Goal: Book appointment/travel/reservation

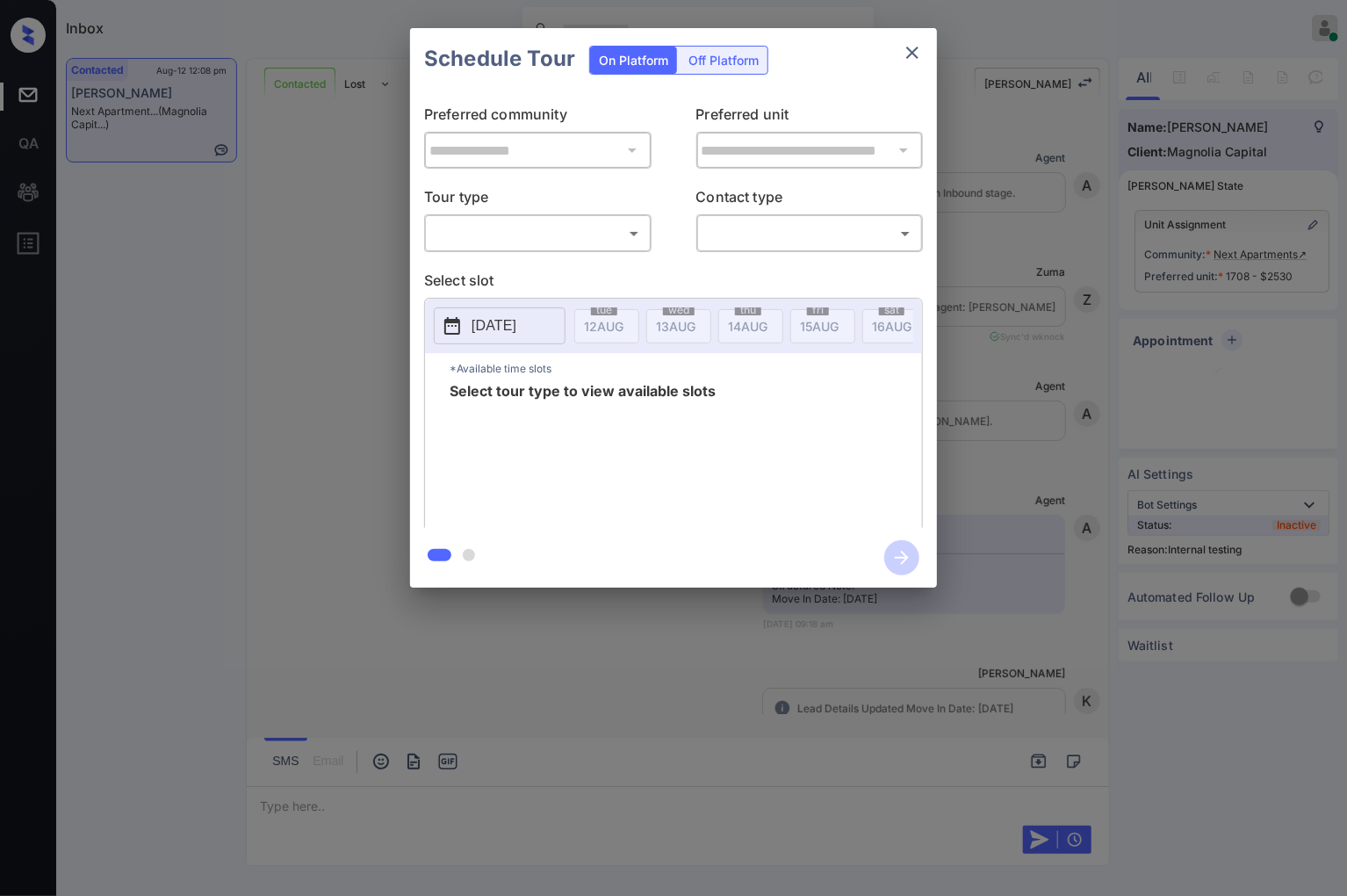
scroll to position [5025, 0]
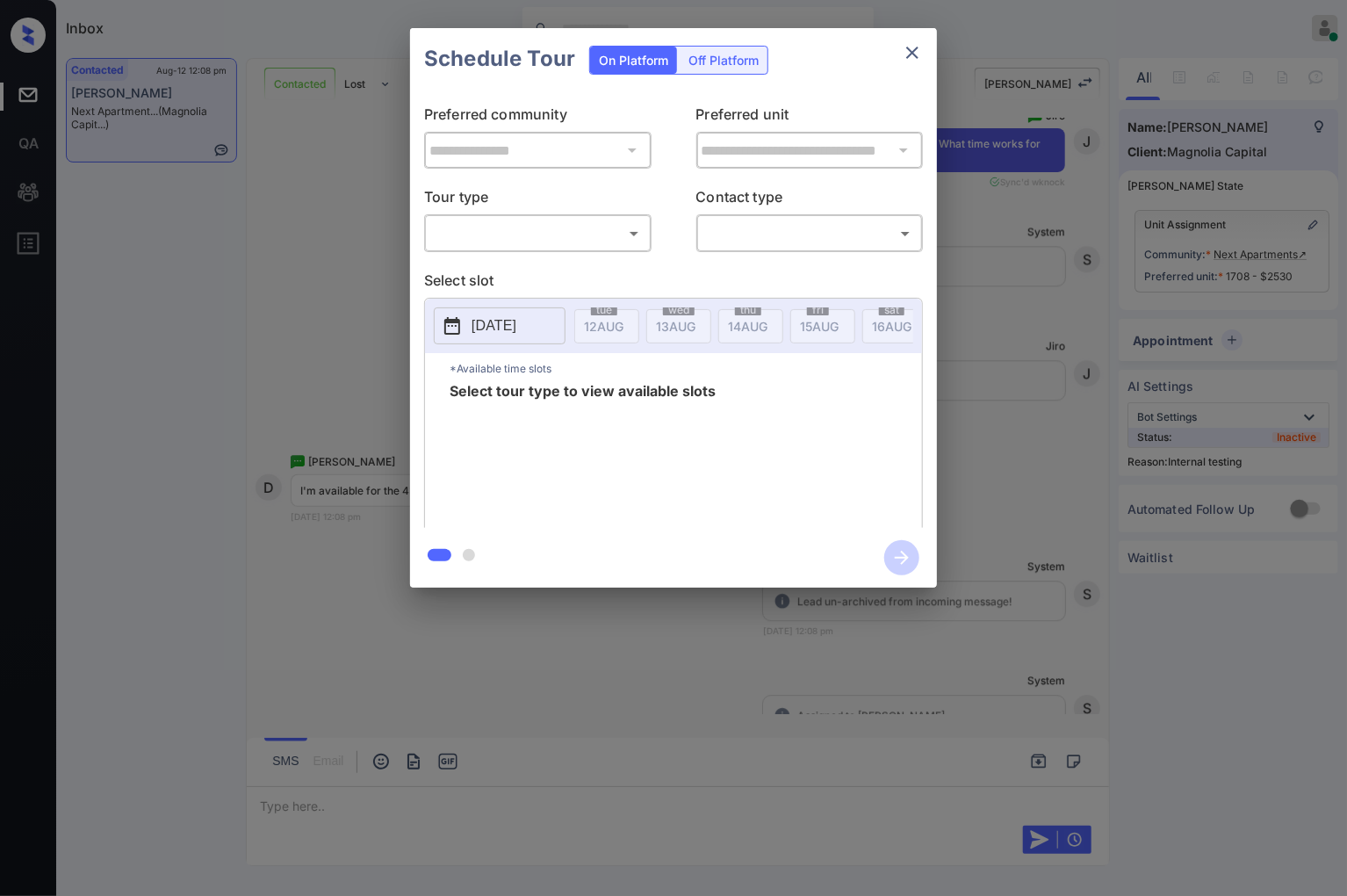
click at [545, 246] on body "Inbox [PERSON_NAME] Online Set yourself offline Set yourself on break Profile S…" at bounding box center [674, 448] width 1347 height 896
click at [529, 262] on div at bounding box center [537, 260] width 225 height 14
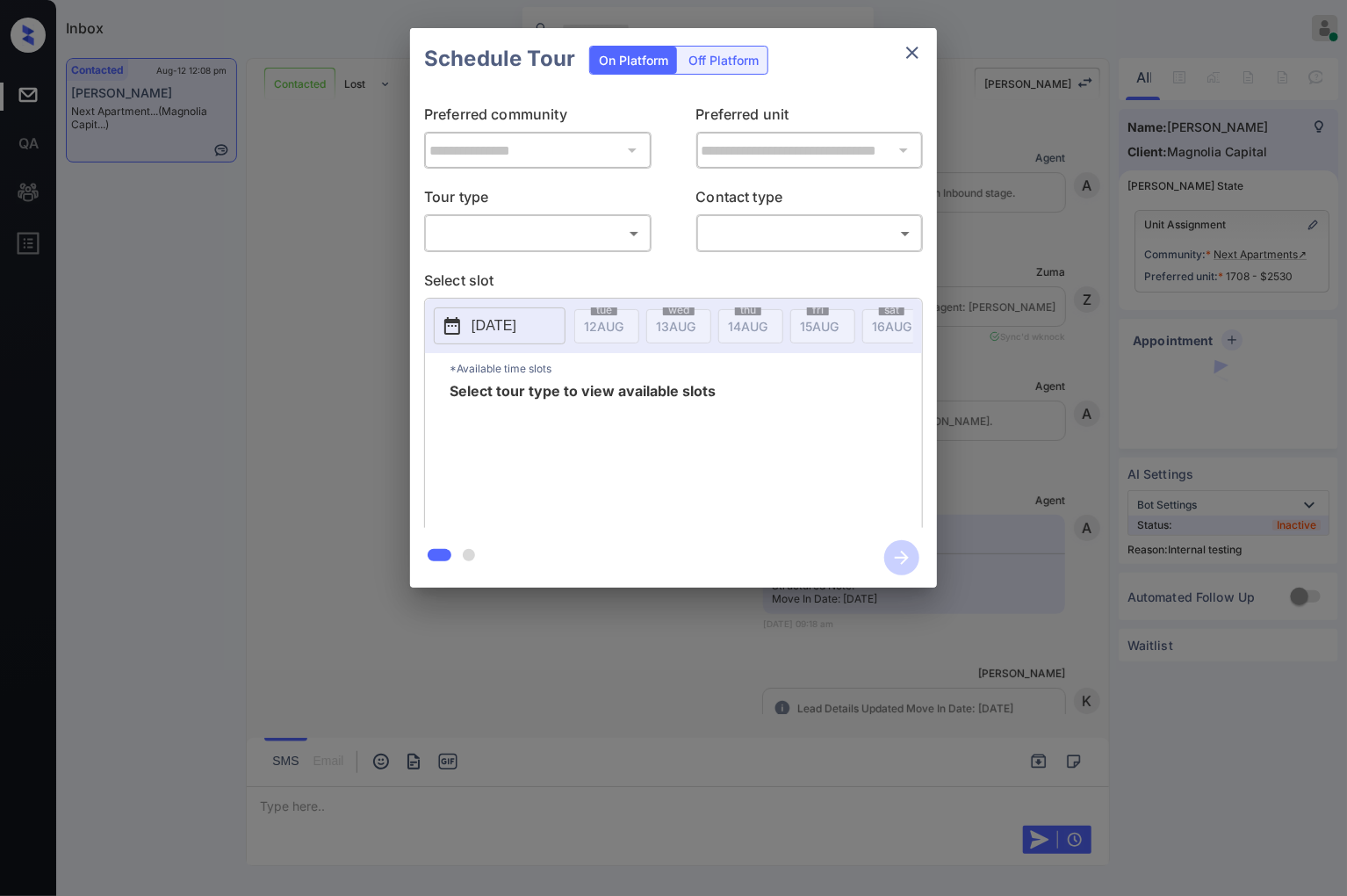
scroll to position [4927, 0]
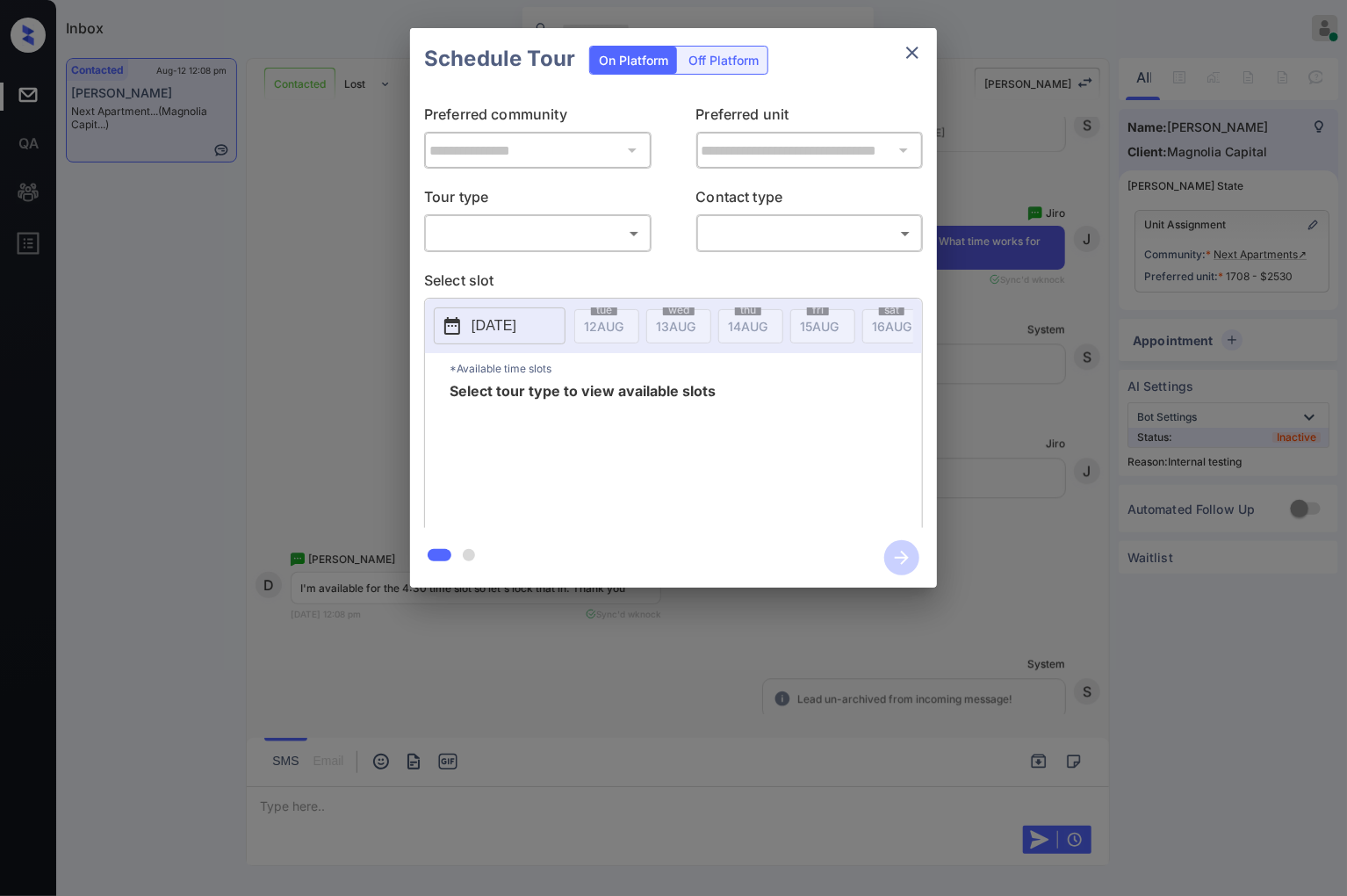
click at [546, 232] on body "Inbox [PERSON_NAME] Online Set yourself offline Set yourself on break Profile S…" at bounding box center [674, 448] width 1347 height 896
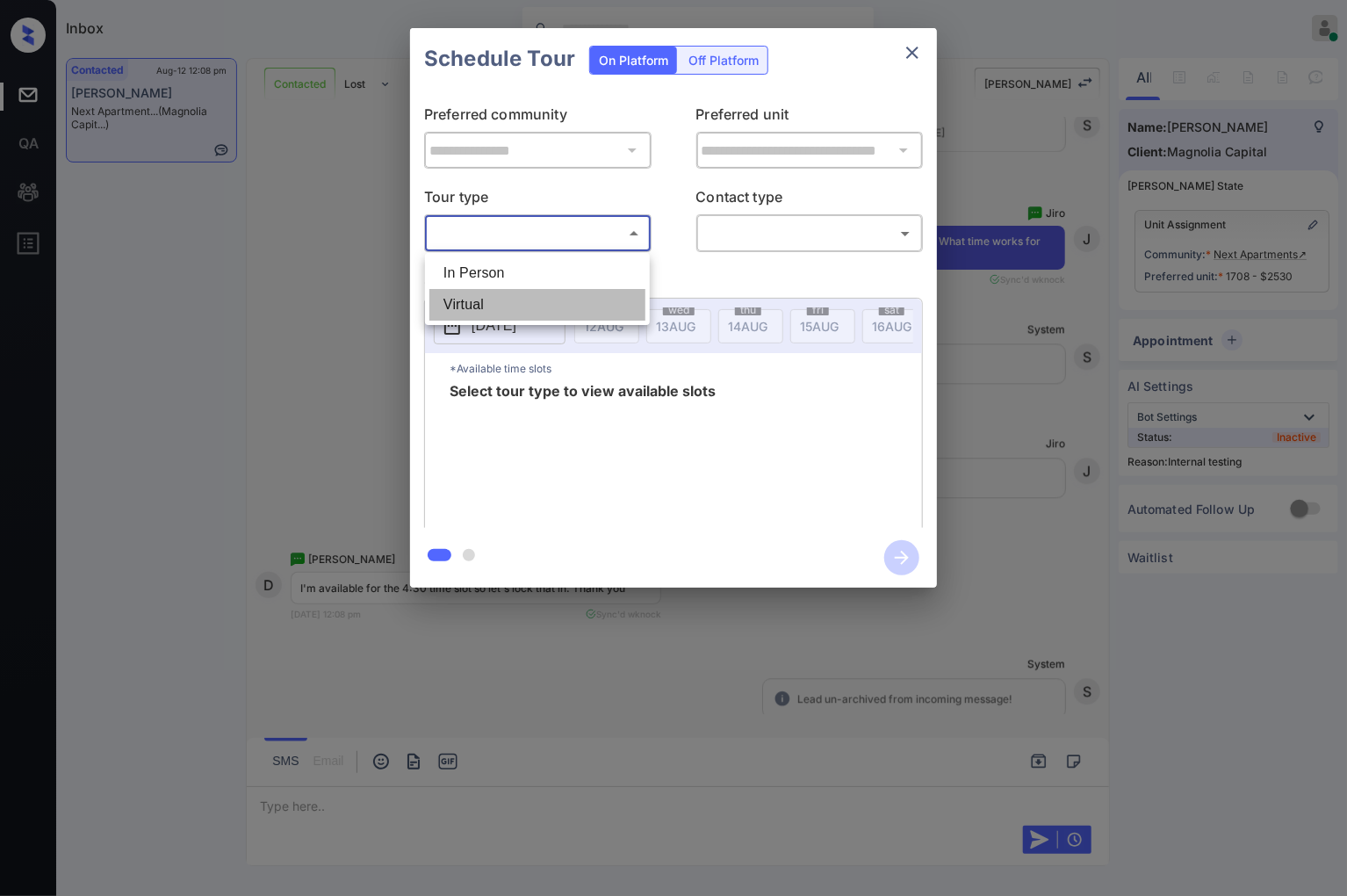
click at [534, 289] on li "Virtual" at bounding box center [537, 305] width 216 height 32
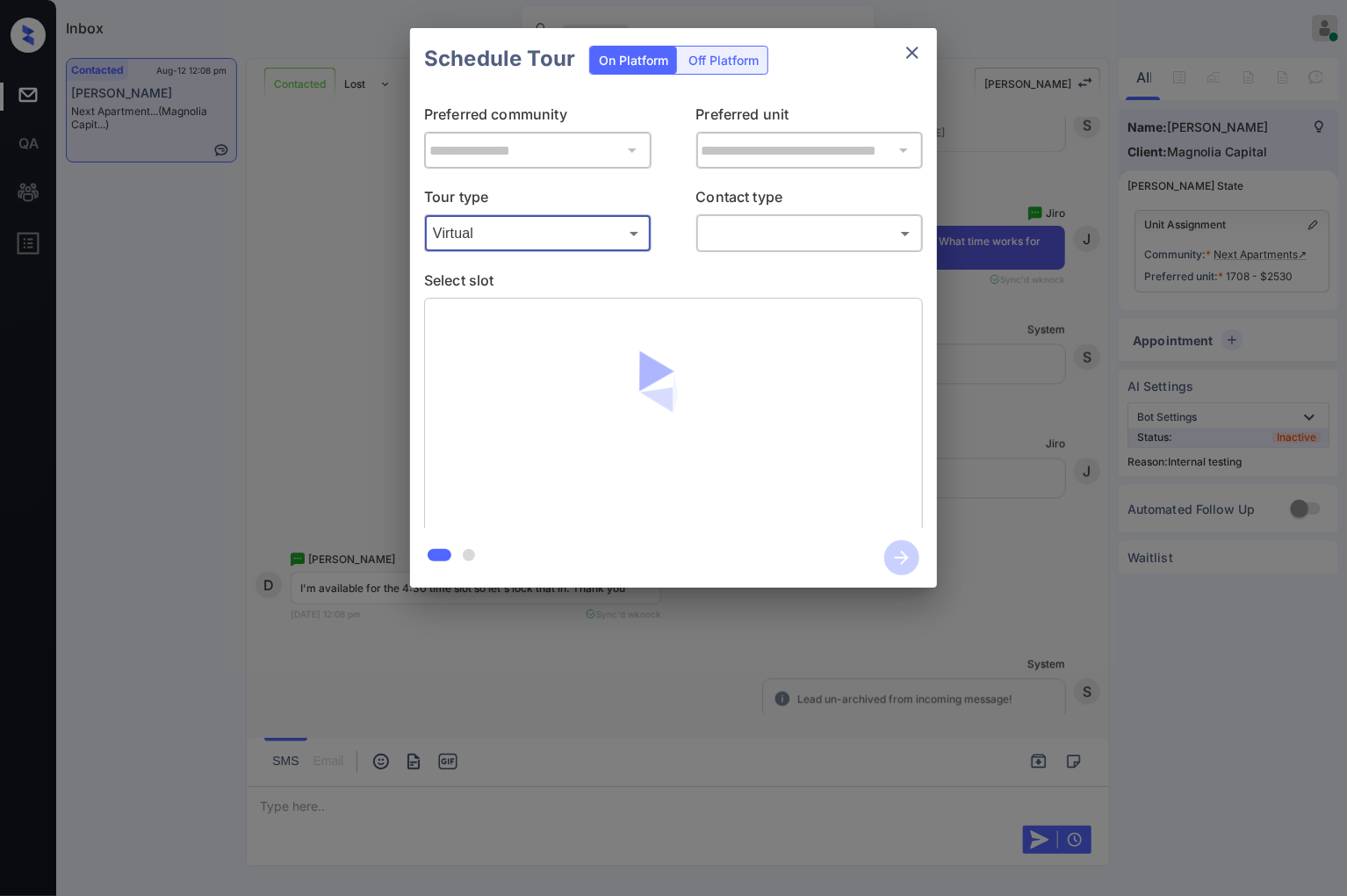
click at [540, 239] on body "Inbox Caroline Dacanay Online Set yourself offline Set yourself on break Profil…" at bounding box center [674, 448] width 1347 height 896
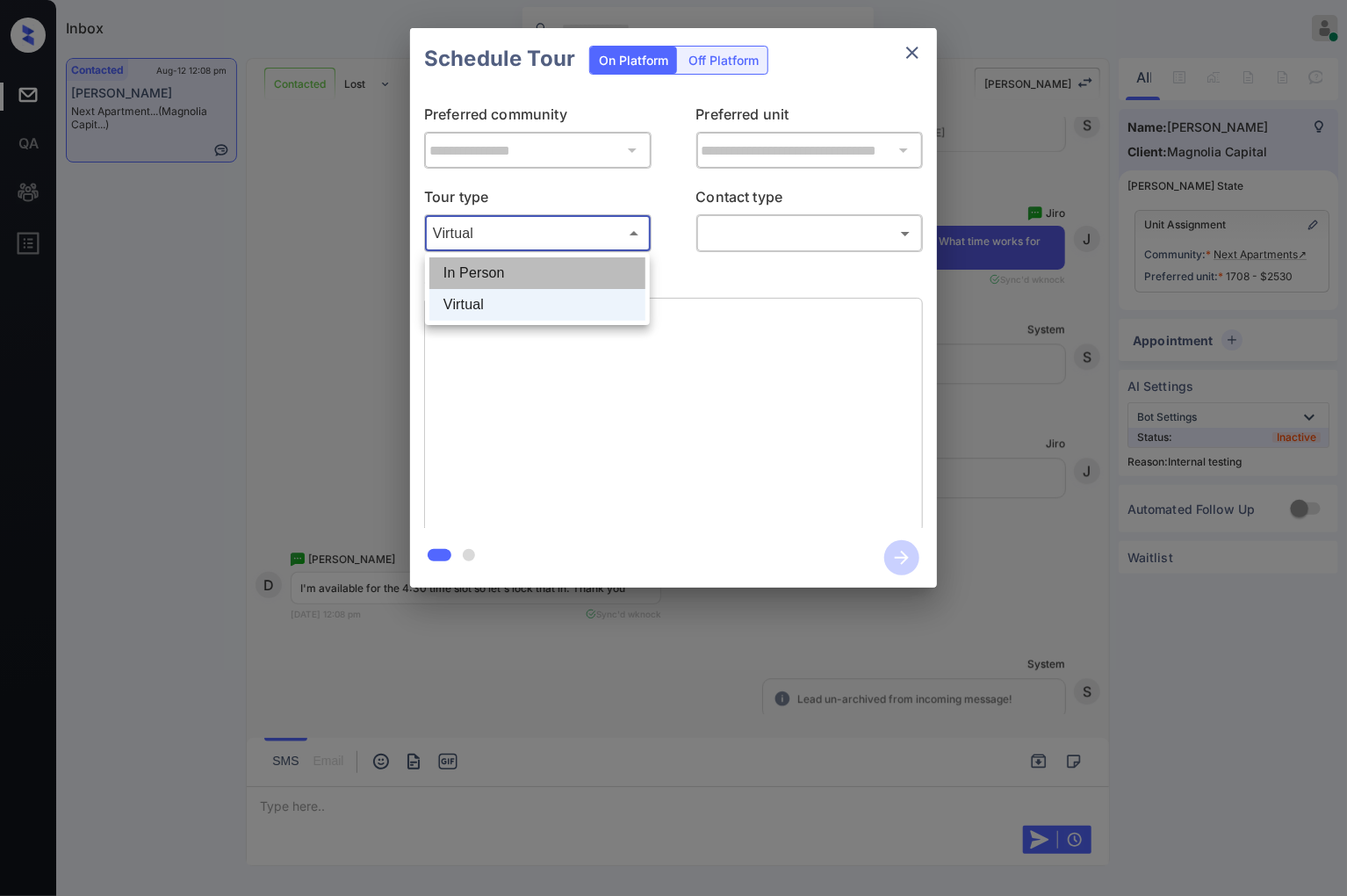
click at [521, 276] on li "In Person" at bounding box center [537, 273] width 216 height 32
type input "********"
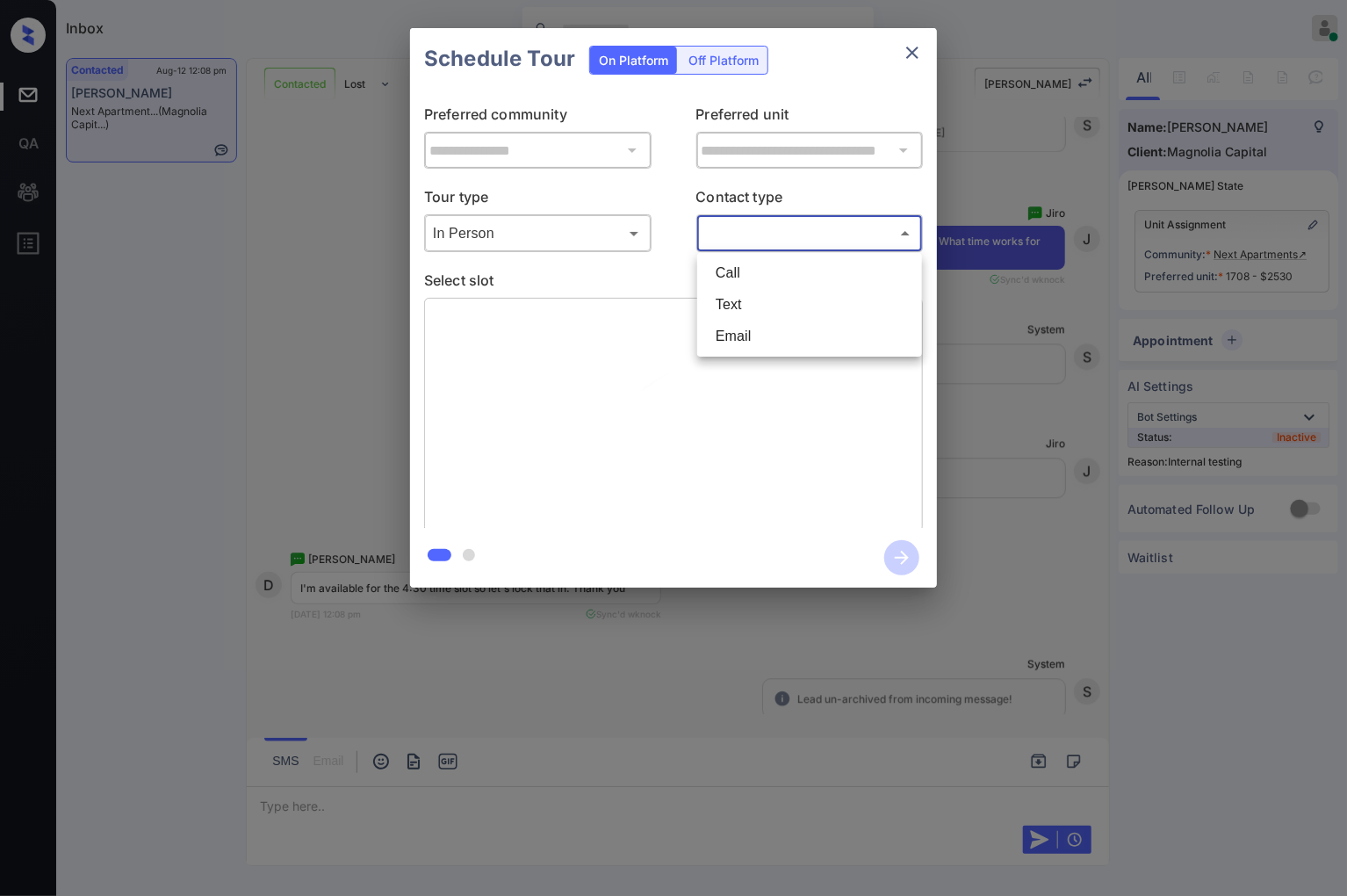
click at [738, 243] on body "Inbox Caroline Dacanay Online Set yourself offline Set yourself on break Profil…" at bounding box center [674, 448] width 1347 height 896
click at [721, 304] on li "Text" at bounding box center [810, 305] width 216 height 32
type input "****"
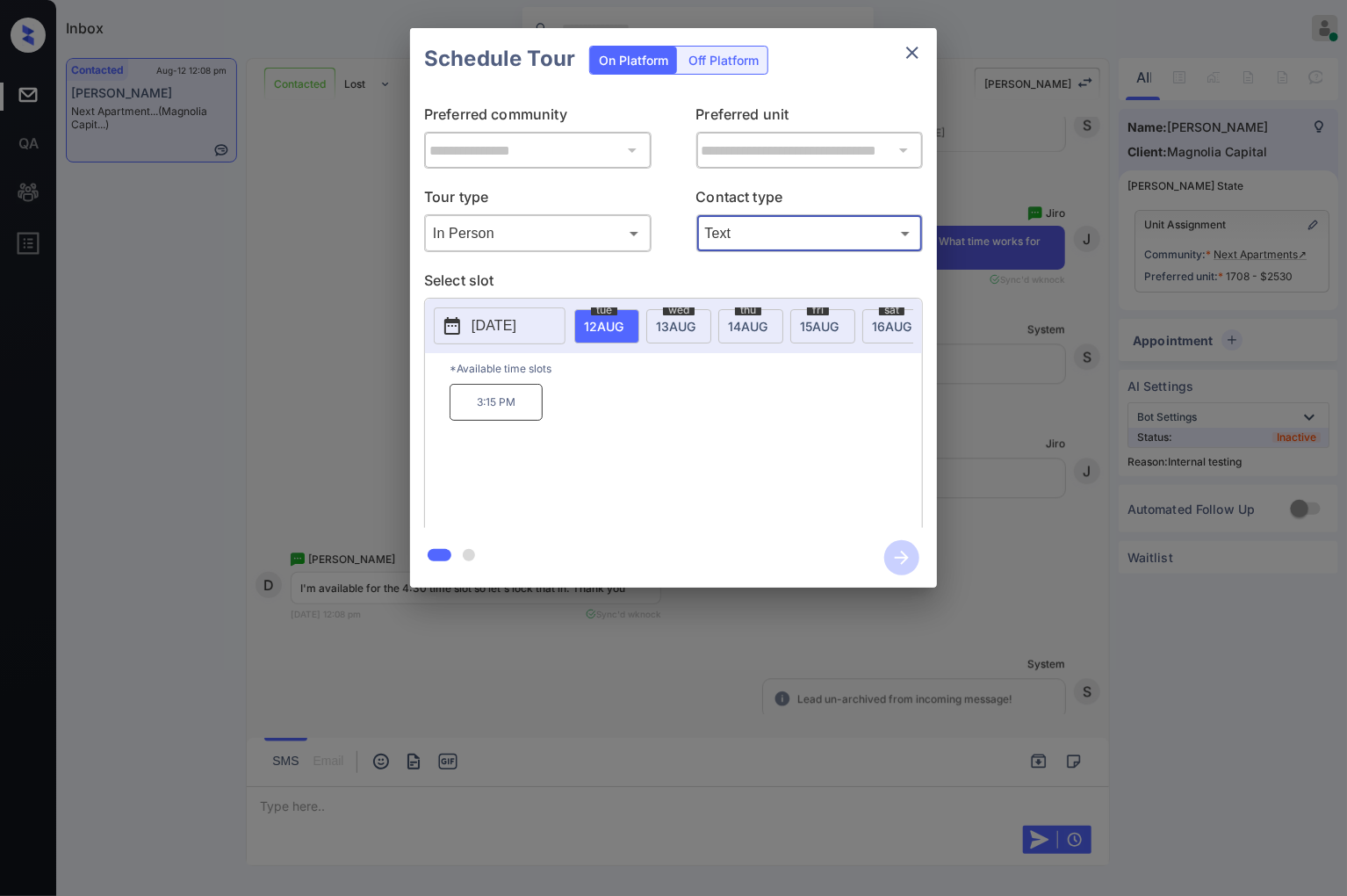
click at [624, 321] on span "14 AUG" at bounding box center [603, 326] width 39 height 15
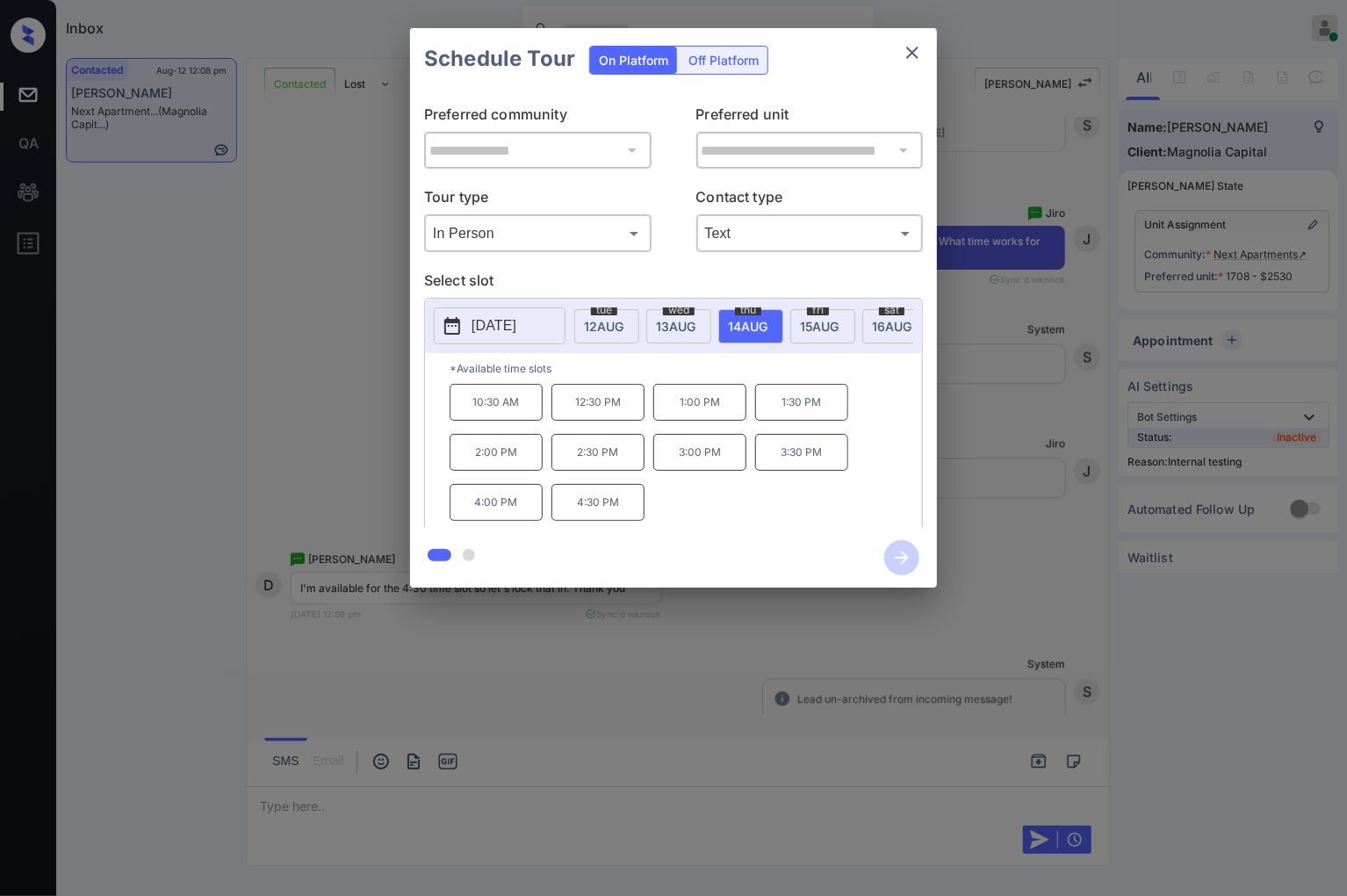
click at [1017, 441] on div "**********" at bounding box center [674, 308] width 1347 height 616
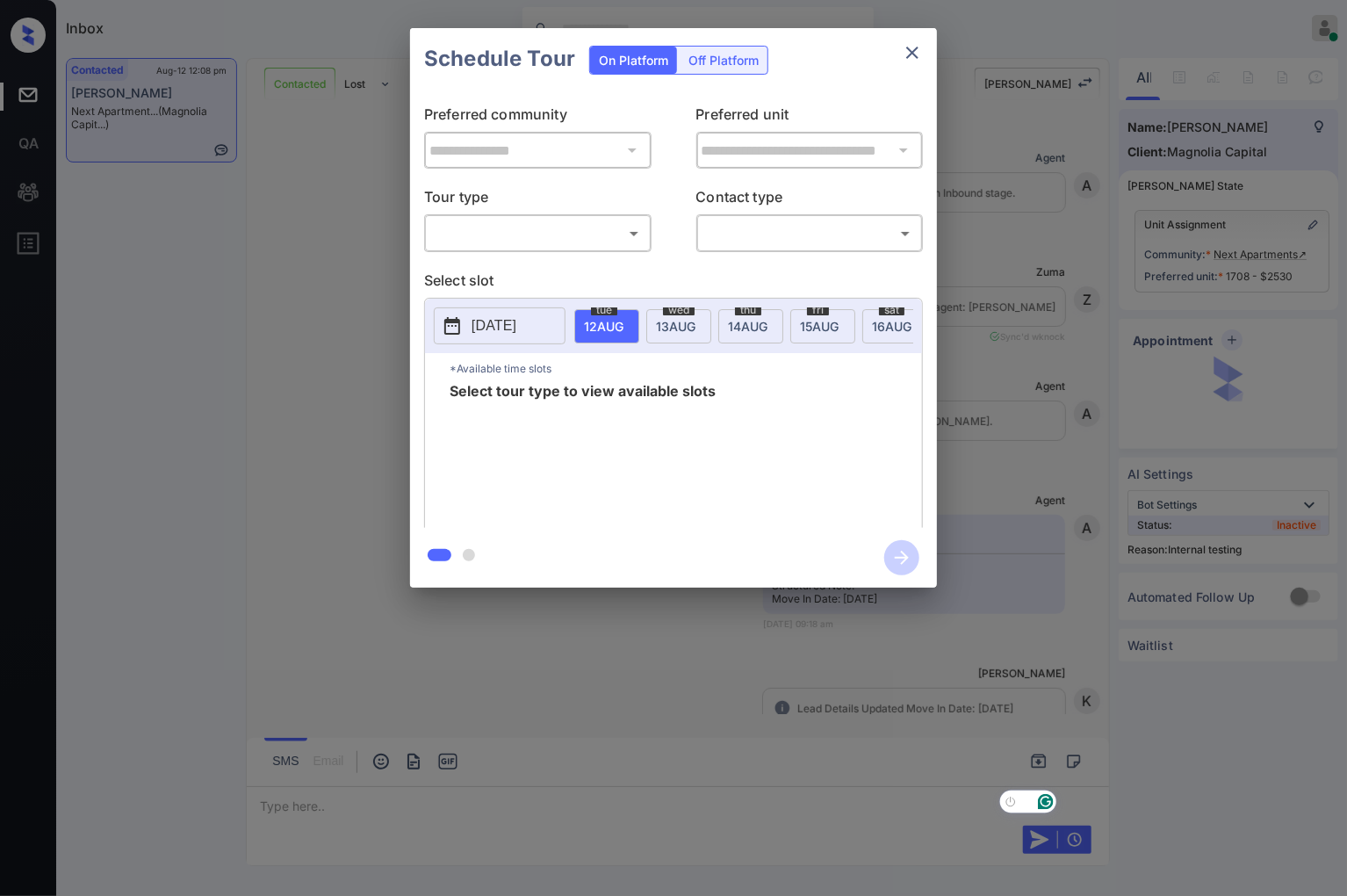
scroll to position [5239, 0]
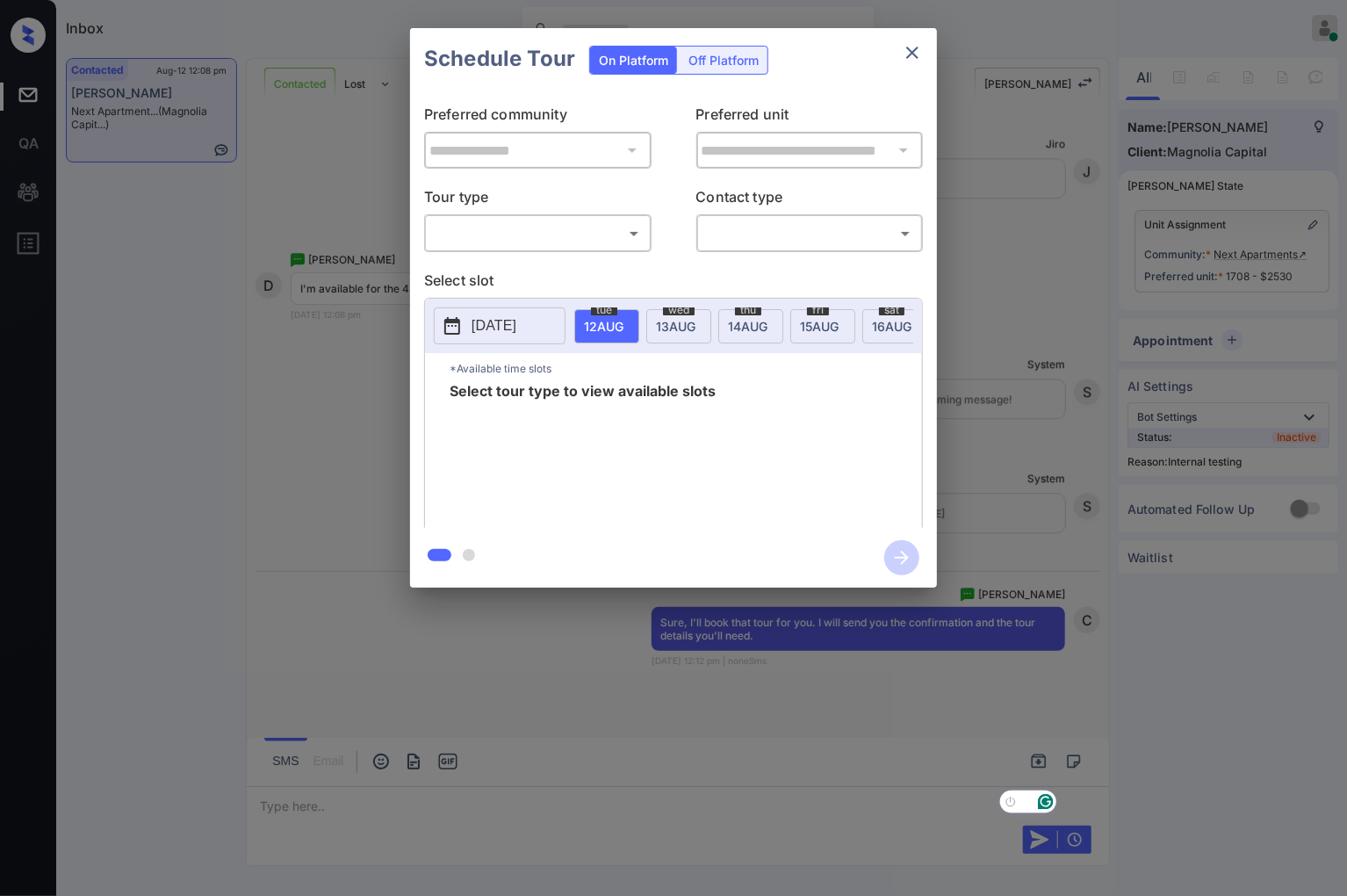
click at [618, 229] on body "Inbox Caroline Dacanay Online Set yourself offline Set yourself on break Profil…" at bounding box center [674, 448] width 1347 height 896
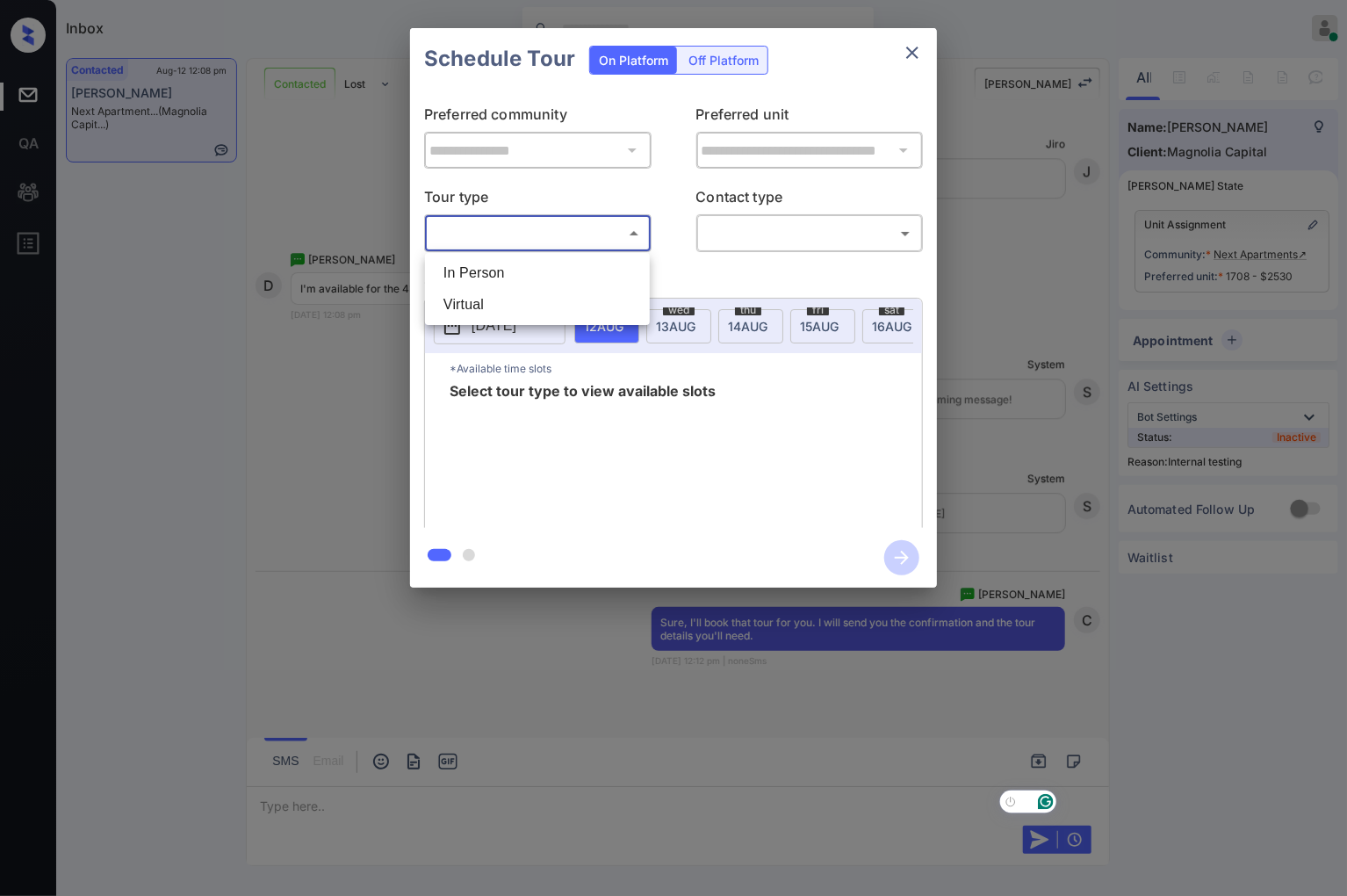
click at [601, 268] on li "In Person" at bounding box center [537, 273] width 216 height 32
type input "********"
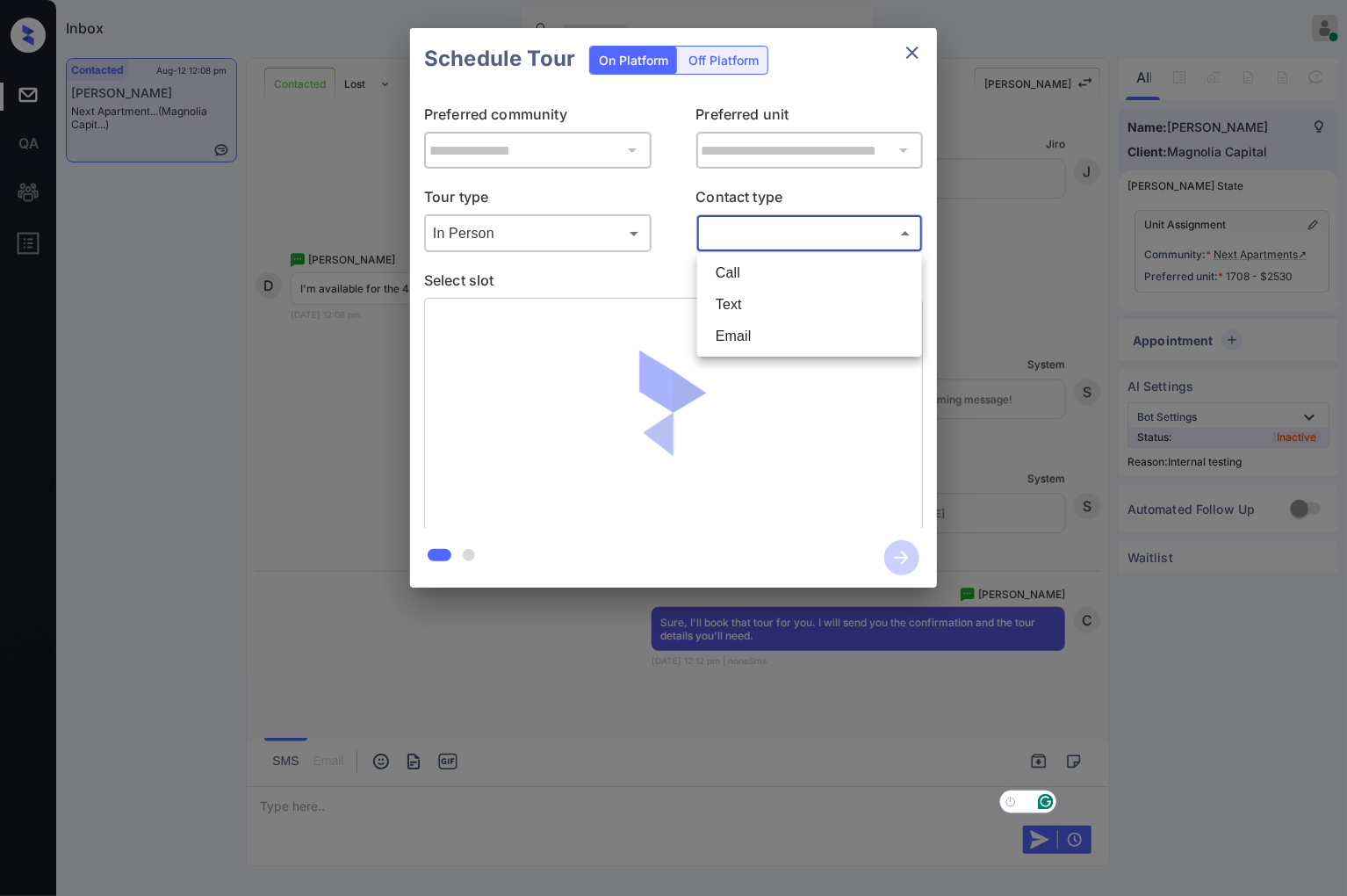
click at [739, 238] on body "Inbox Caroline Dacanay Online Set yourself offline Set yourself on break Profil…" at bounding box center [674, 448] width 1347 height 896
click at [741, 302] on li "Text" at bounding box center [810, 305] width 216 height 32
type input "****"
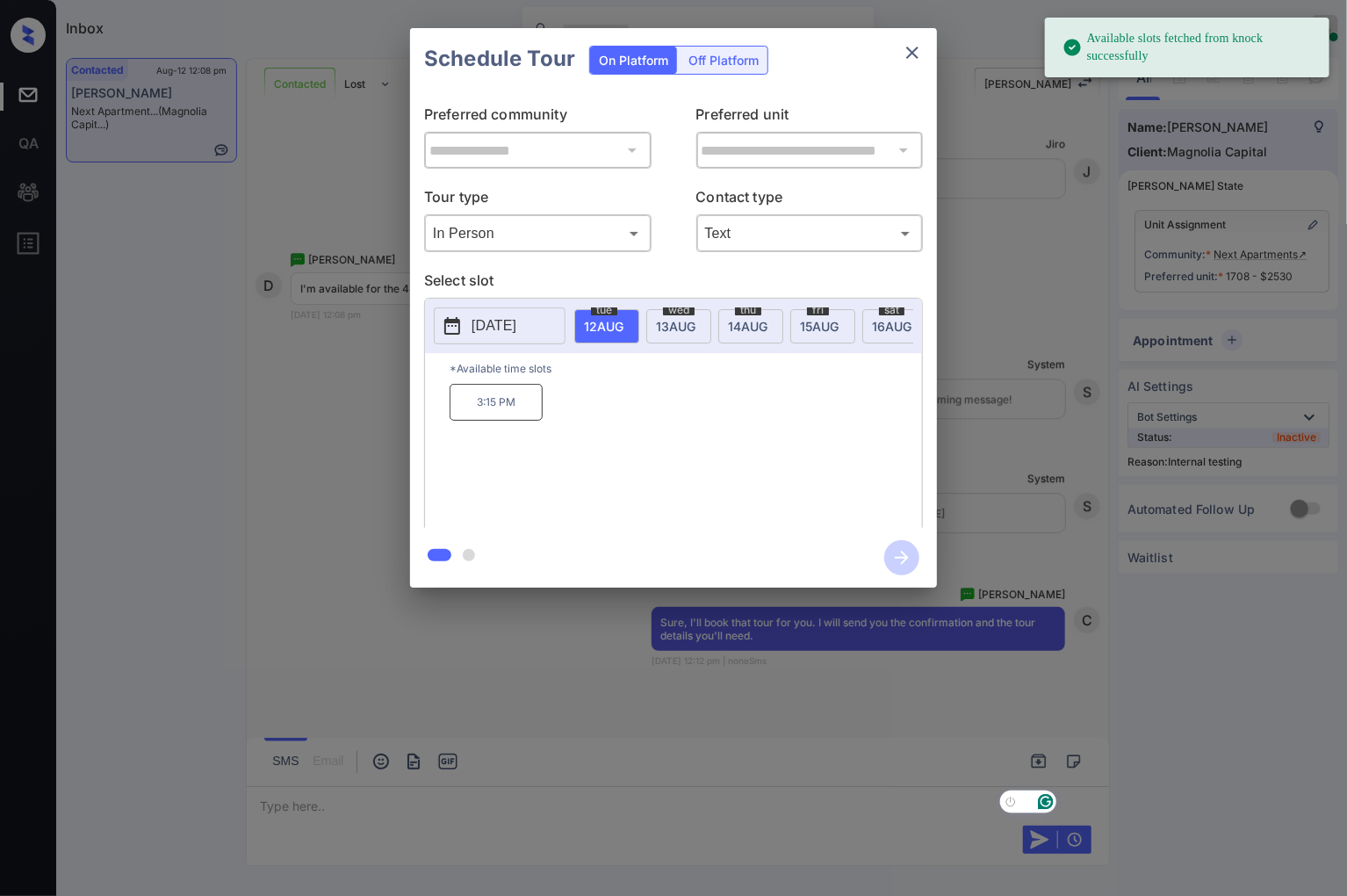
click at [624, 320] on span "14 AUG" at bounding box center [603, 326] width 39 height 15
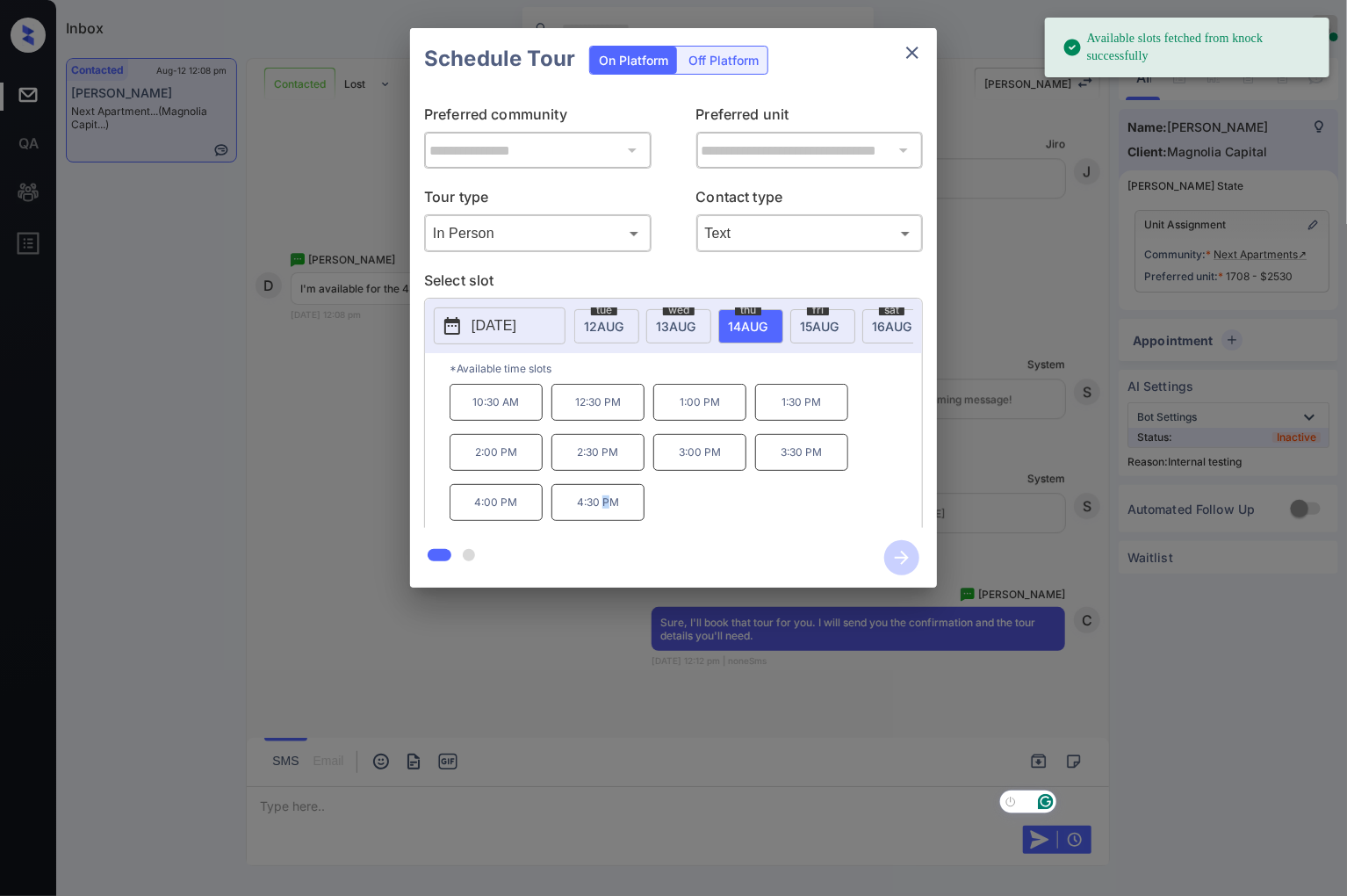
drag, startPoint x: 606, startPoint y: 513, endPoint x: 636, endPoint y: 515, distance: 30.1
click at [609, 511] on p "4:30 PM" at bounding box center [598, 502] width 93 height 36
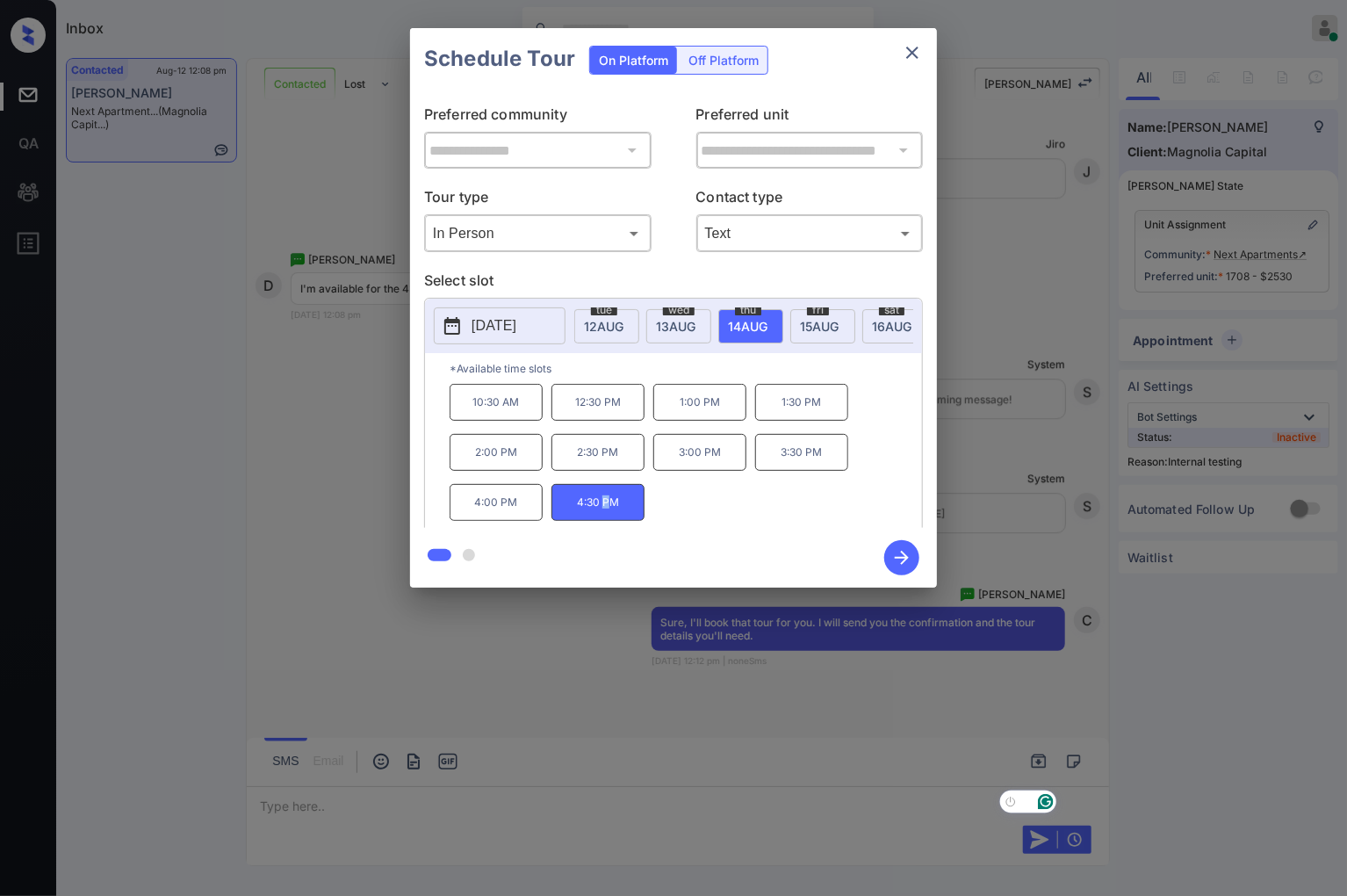
click at [899, 555] on icon "button" at bounding box center [901, 557] width 35 height 35
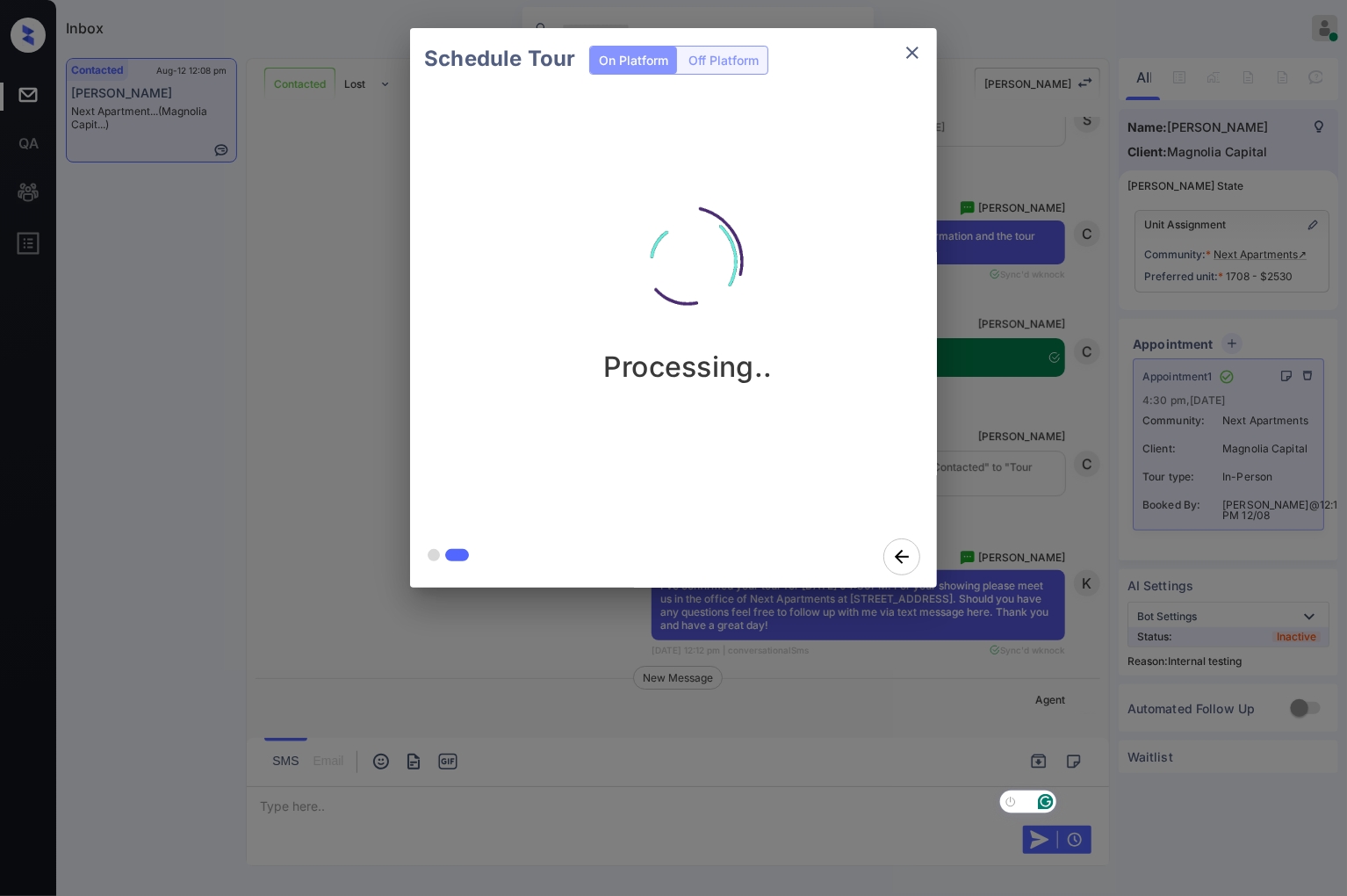
scroll to position [5728, 0]
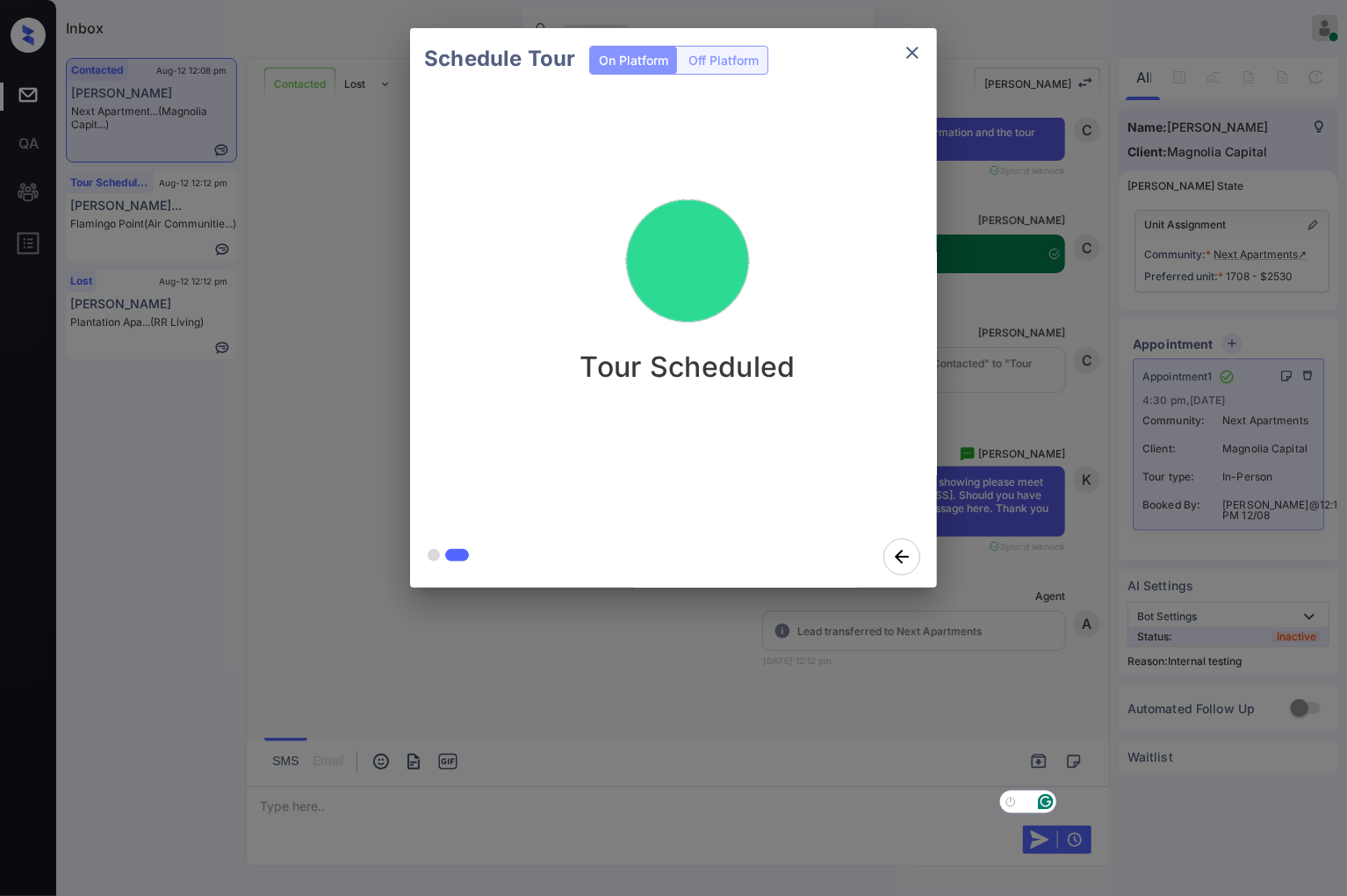
click at [1065, 682] on div at bounding box center [674, 448] width 1347 height 896
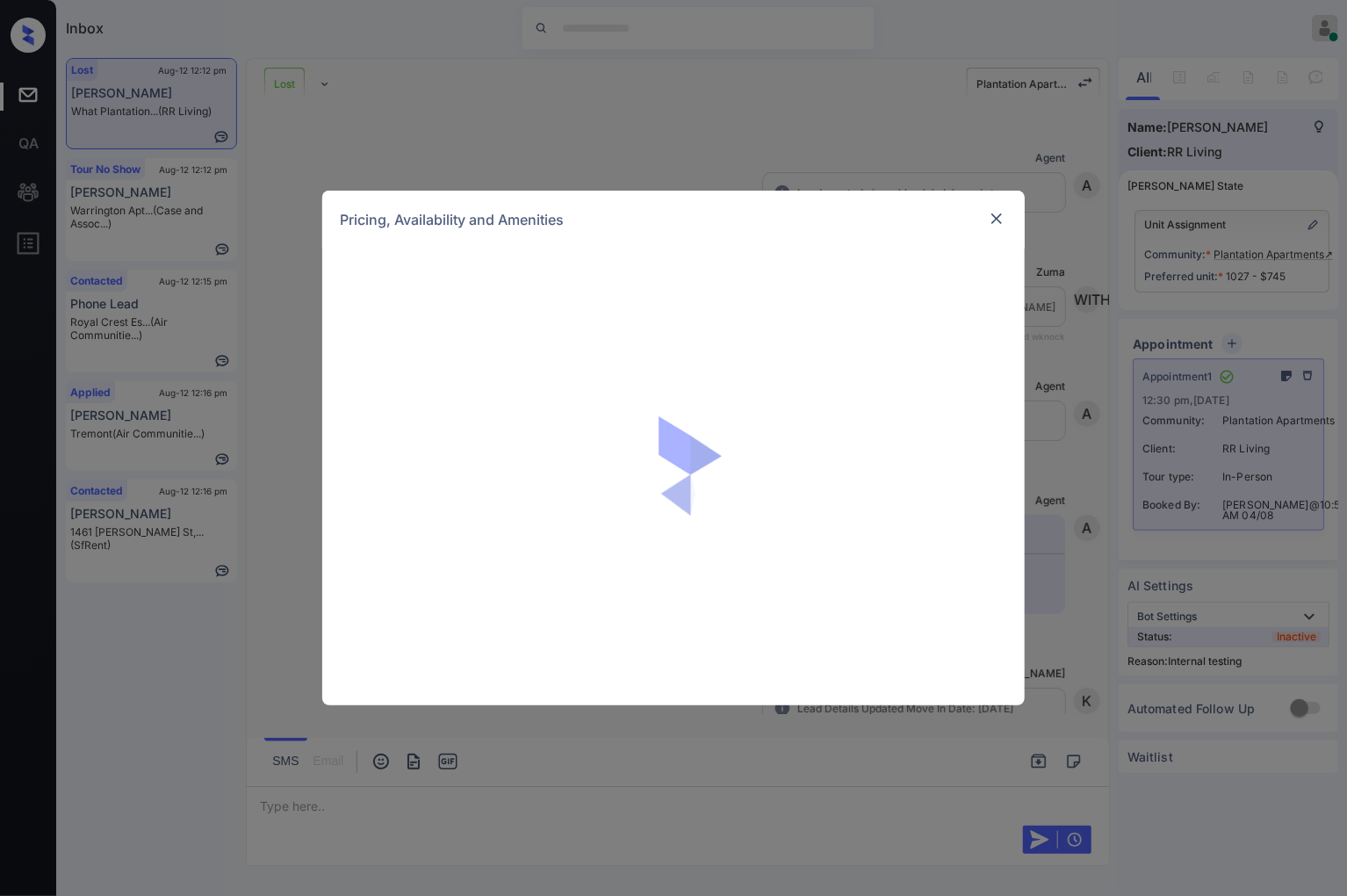
scroll to position [8044, 0]
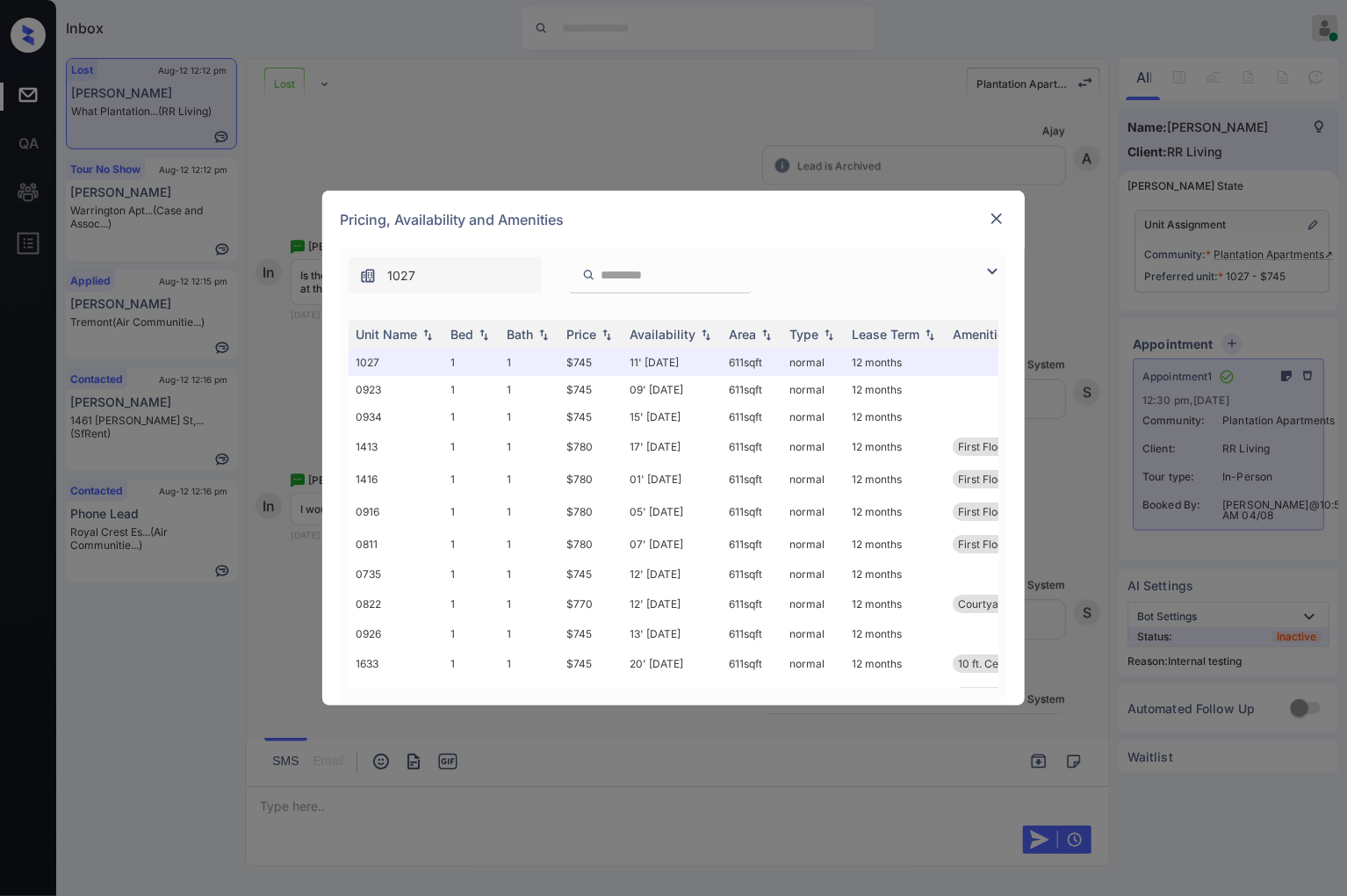
click at [988, 226] on img at bounding box center [996, 219] width 18 height 18
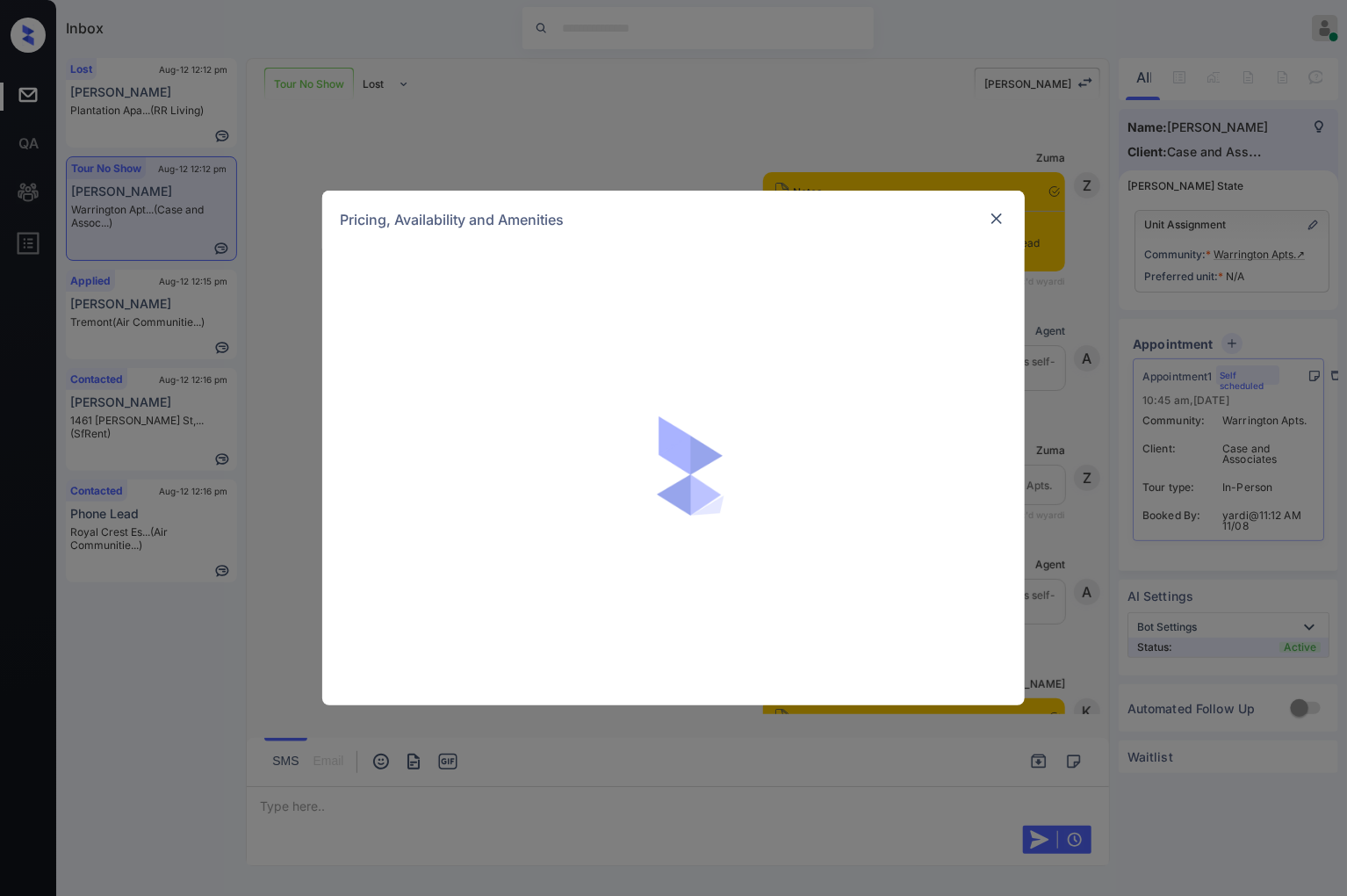
scroll to position [2848, 0]
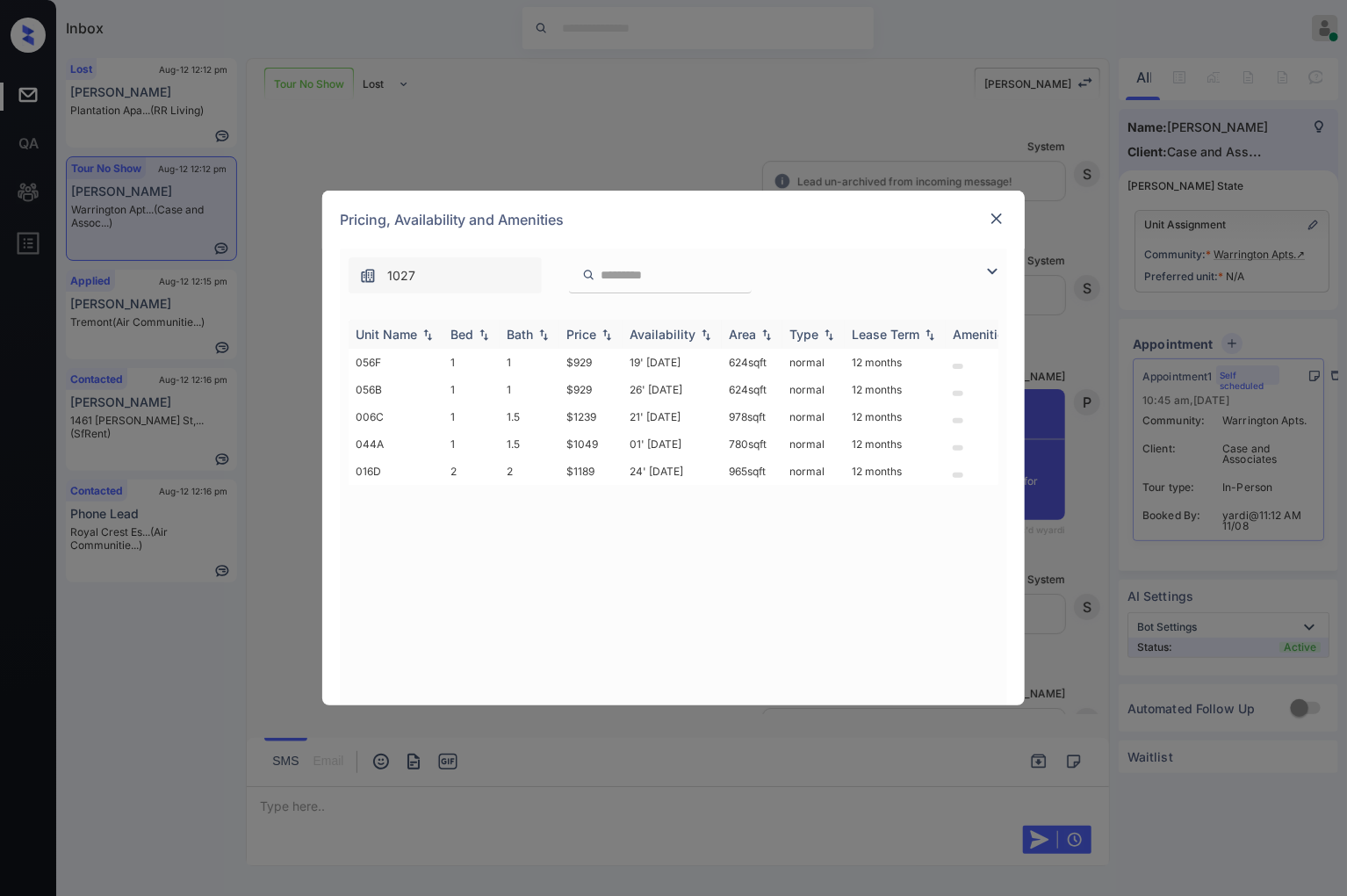
click at [609, 328] on img at bounding box center [607, 335] width 18 height 12
click at [609, 327] on img at bounding box center [607, 334] width 18 height 13
click at [600, 442] on td "$1189" at bounding box center [591, 444] width 63 height 28
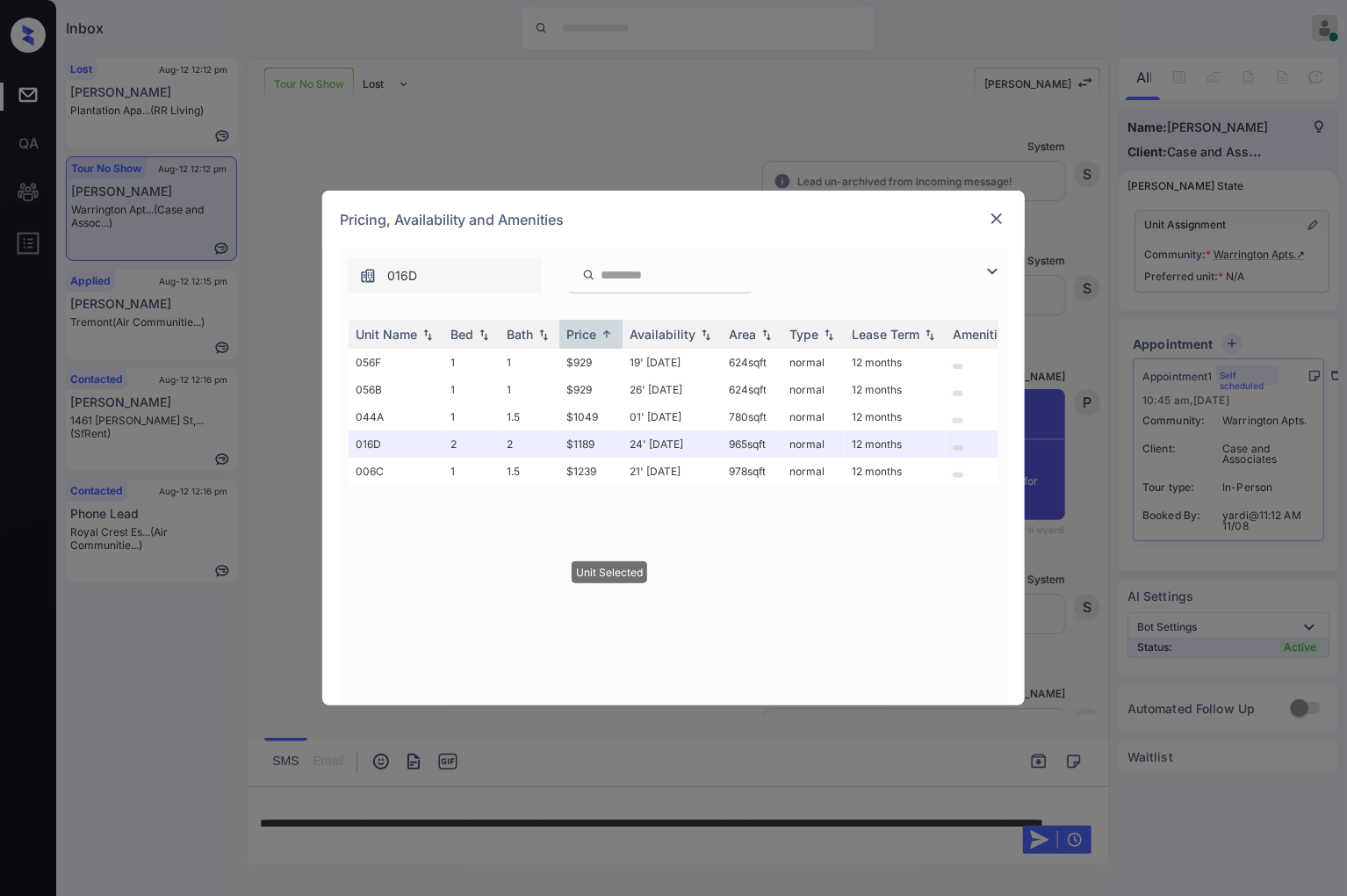
click at [992, 214] on img at bounding box center [996, 219] width 18 height 18
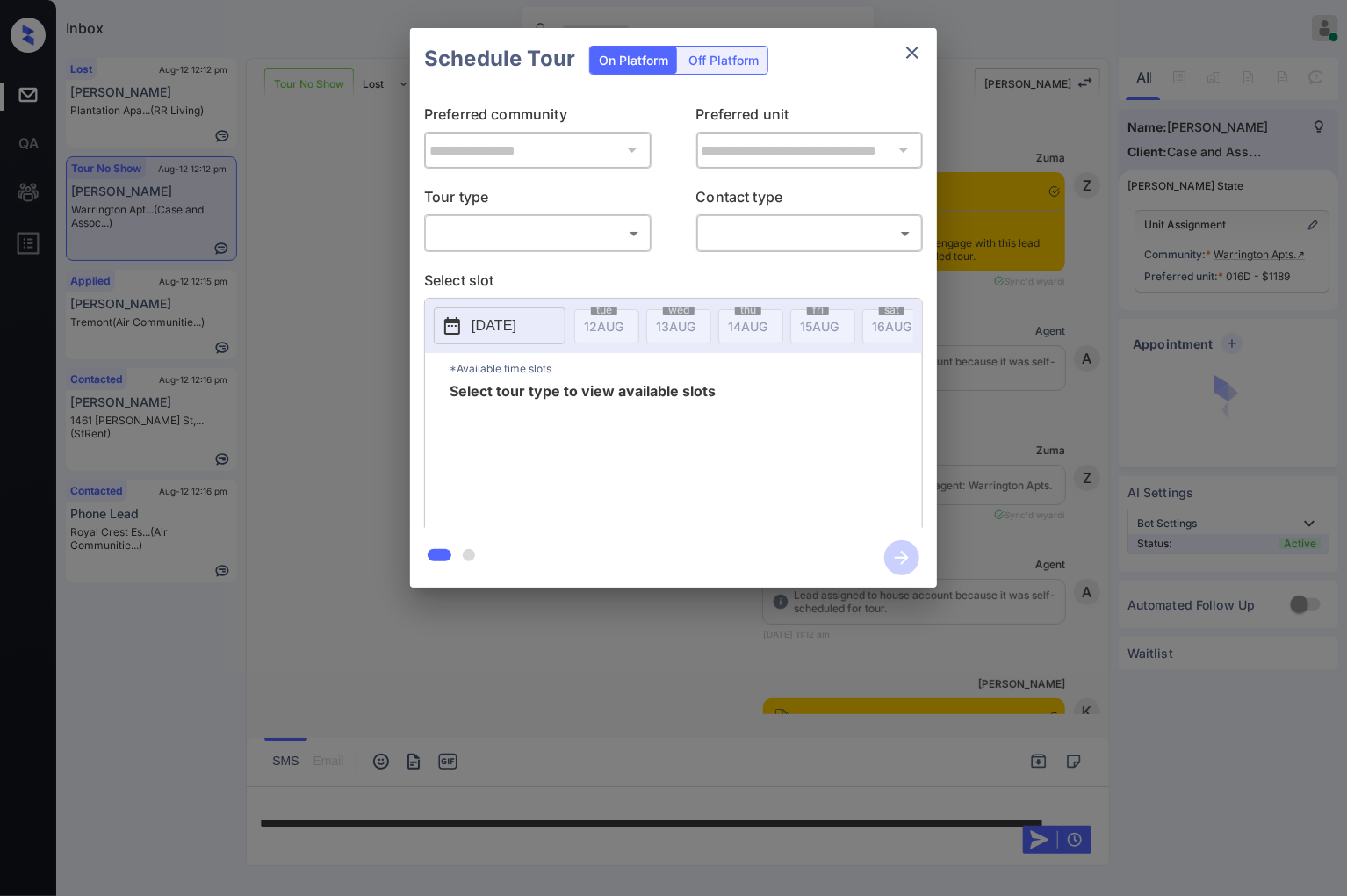
scroll to position [2848, 0]
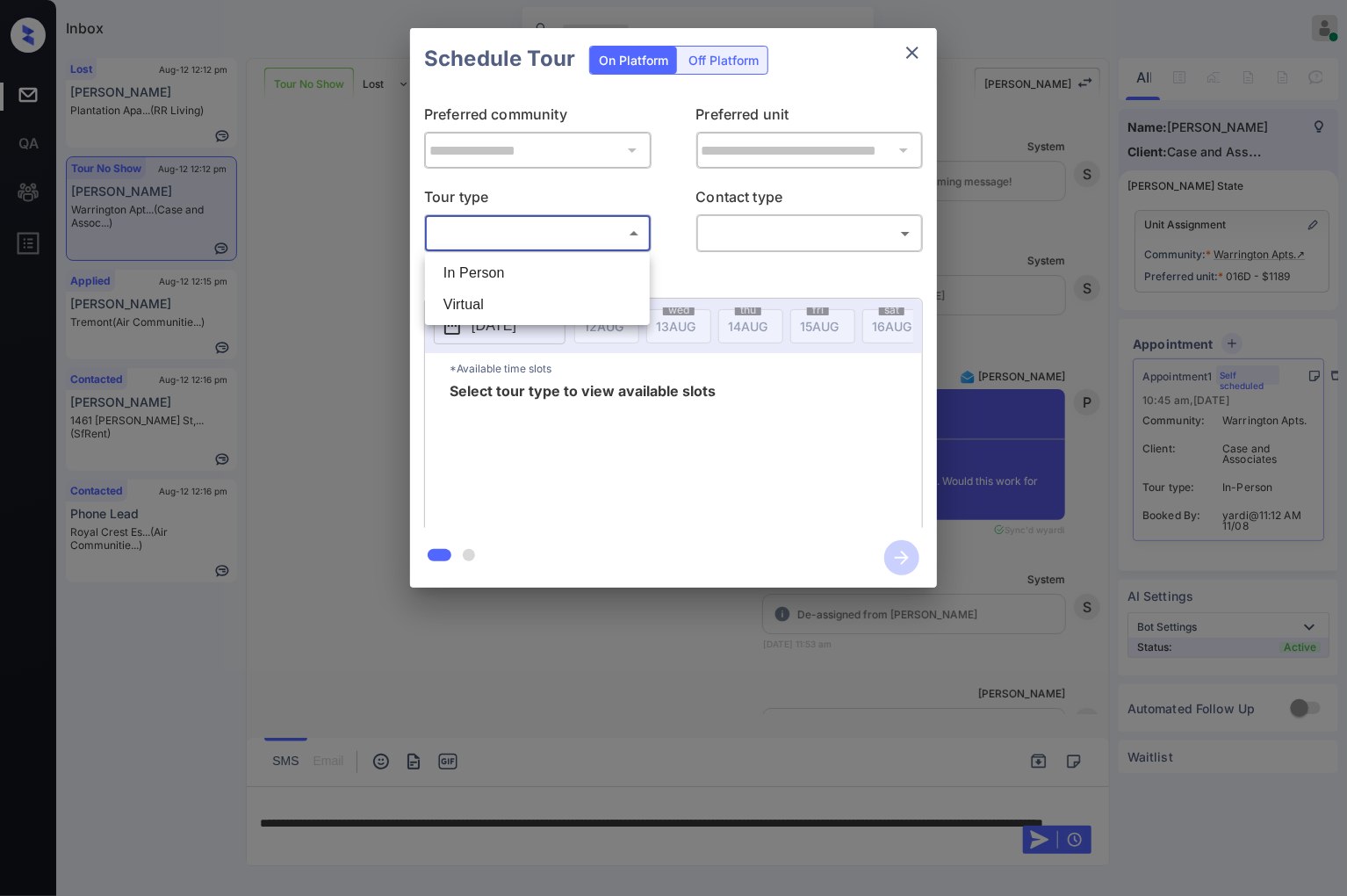
click at [631, 230] on body "Inbox [PERSON_NAME] Online Set yourself offline Set yourself on break Profile S…" at bounding box center [674, 448] width 1347 height 896
click at [593, 264] on li "In Person" at bounding box center [537, 273] width 216 height 32
type input "********"
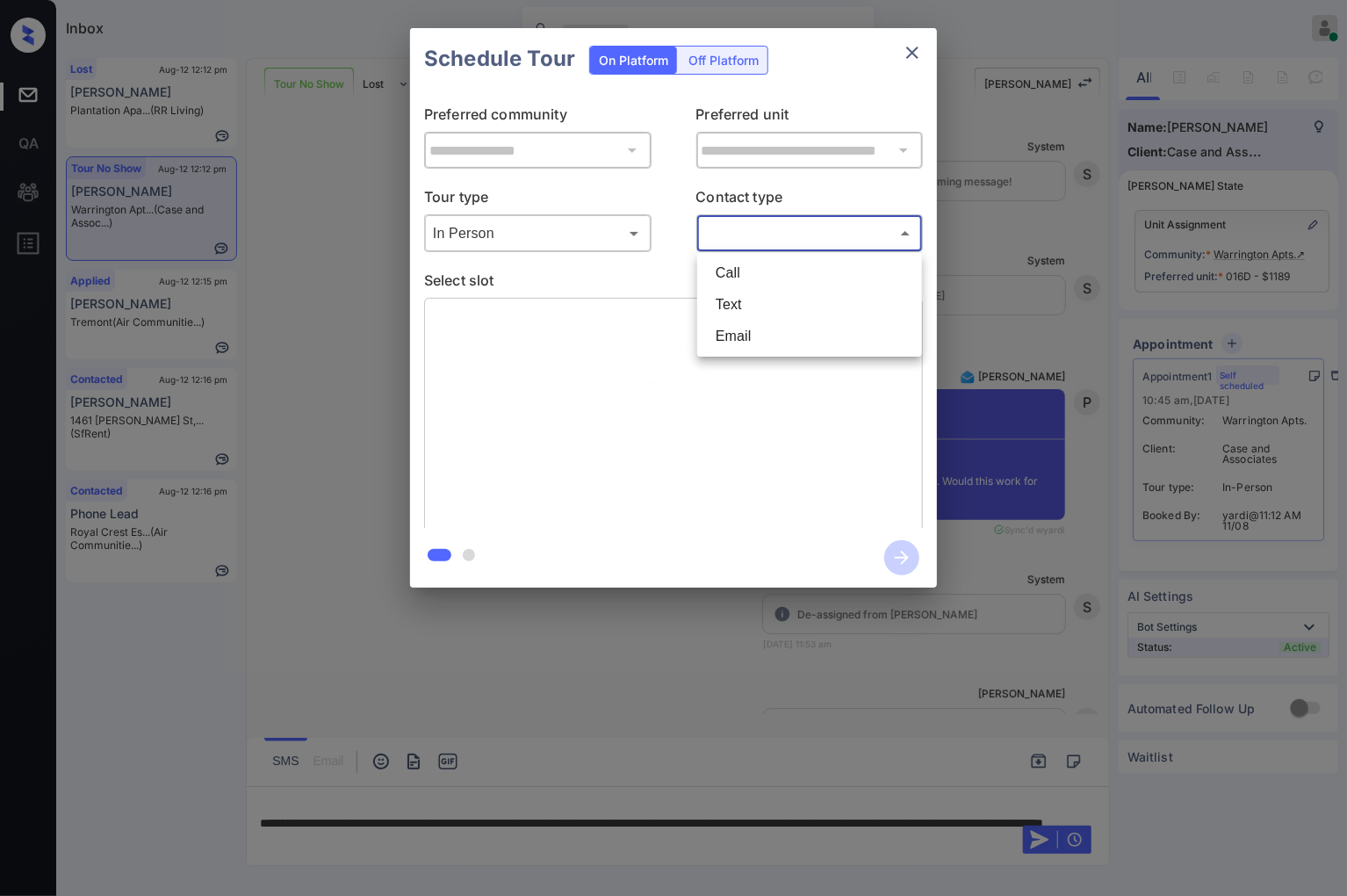
click at [747, 239] on body "Inbox [PERSON_NAME] Online Set yourself offline Set yourself on break Profile S…" at bounding box center [674, 448] width 1347 height 896
click at [750, 303] on li "Text" at bounding box center [810, 305] width 216 height 32
type input "****"
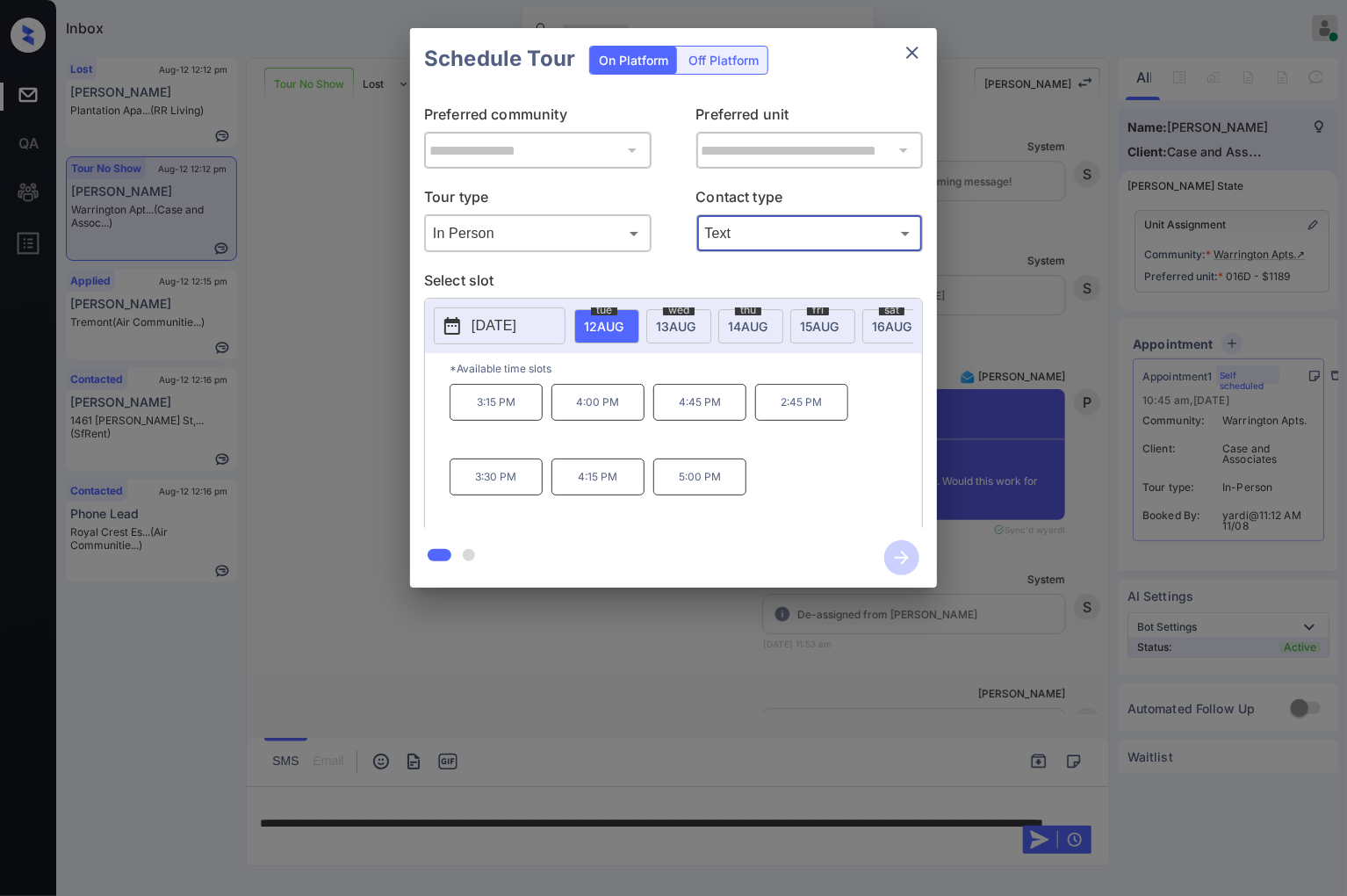
click at [531, 699] on div at bounding box center [674, 448] width 1347 height 896
